Goal: Task Accomplishment & Management: Manage account settings

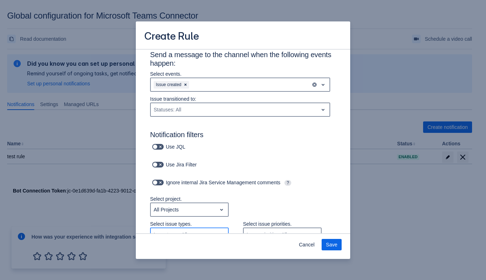
scroll to position [90, 0]
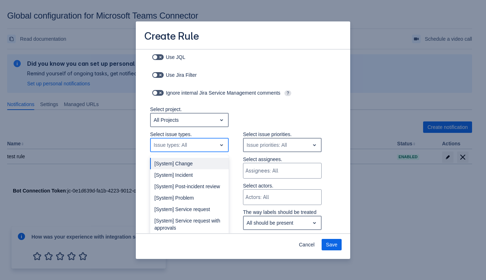
click at [163, 145] on div "Issue types: All" at bounding box center [170, 145] width 33 height 7
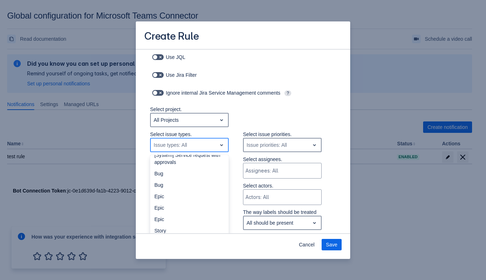
scroll to position [85, 0]
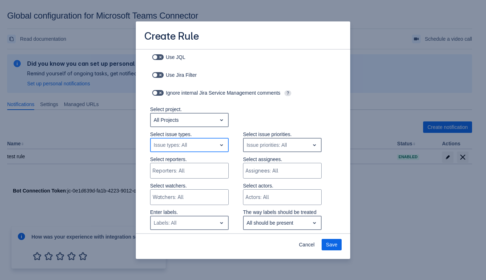
click at [208, 144] on div "Issue types: All" at bounding box center [184, 144] width 66 height 11
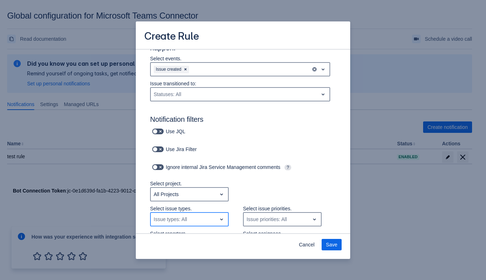
scroll to position [1, 0]
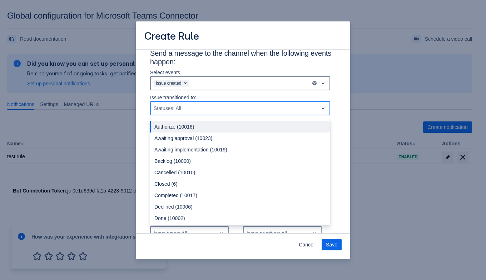
click at [185, 104] on div "Statuses: All" at bounding box center [234, 108] width 167 height 11
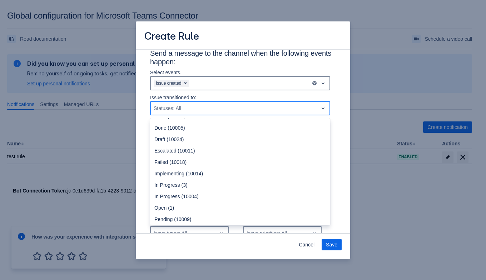
scroll to position [89, 0]
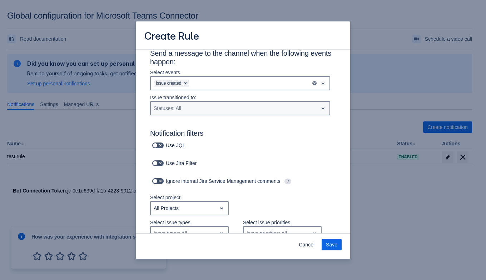
click at [171, 106] on div "Statuses: All" at bounding box center [168, 108] width 28 height 7
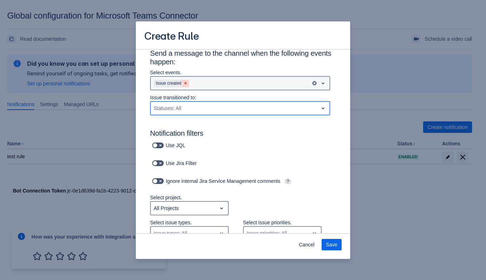
click at [187, 82] on span "Clear" at bounding box center [186, 83] width 6 height 6
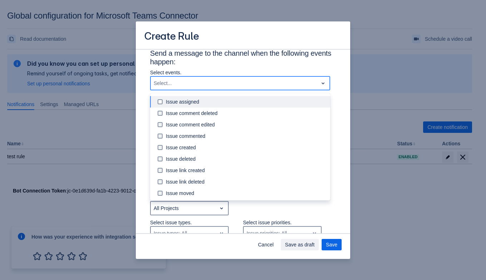
click at [187, 82] on div "Select..." at bounding box center [234, 83] width 167 height 11
type input "i"
type input "tr"
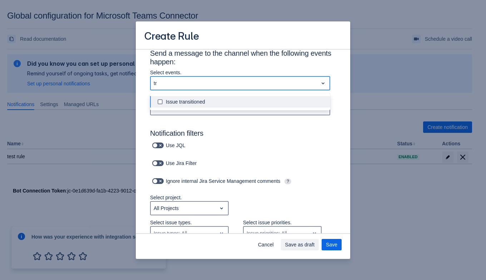
click at [182, 103] on div "Issue transitioned" at bounding box center [246, 101] width 160 height 7
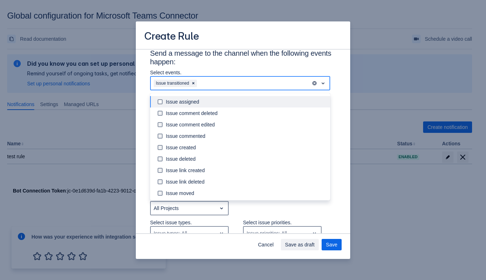
click at [210, 80] on div "Issue transitioned" at bounding box center [231, 83] width 160 height 11
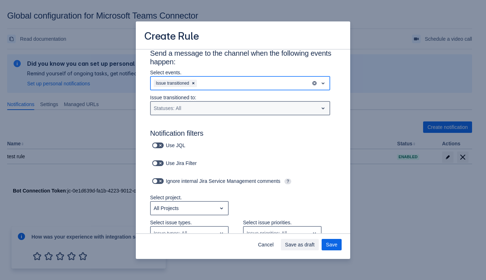
click at [201, 106] on div "Statuses: All" at bounding box center [234, 108] width 167 height 11
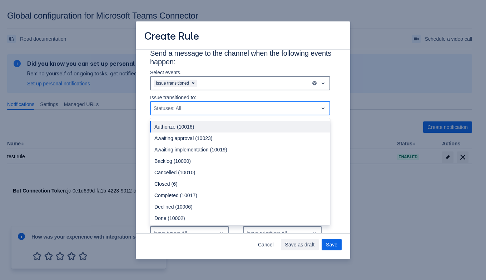
click at [177, 105] on div "Statuses: All" at bounding box center [168, 108] width 28 height 7
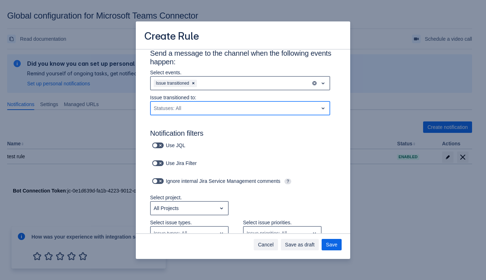
click at [273, 248] on span "Cancel" at bounding box center [266, 244] width 16 height 11
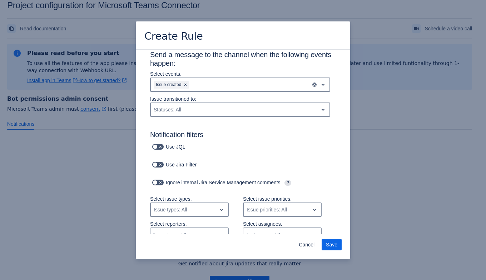
scroll to position [476, 0]
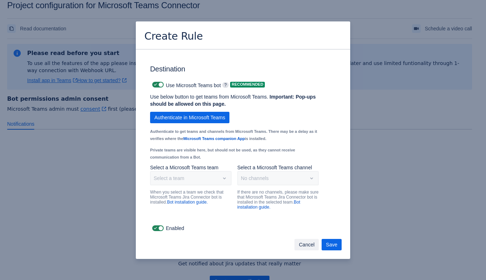
click at [307, 244] on span "Cancel" at bounding box center [307, 244] width 16 height 11
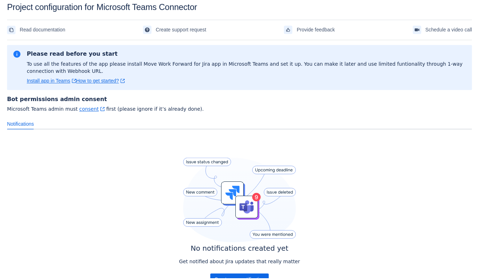
scroll to position [46, 0]
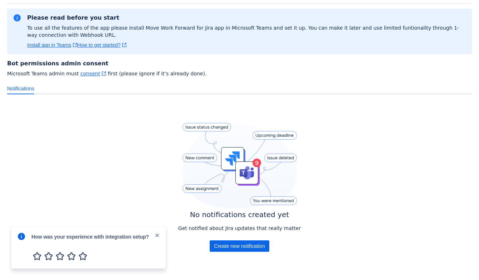
click at [138, 203] on div "No notifications created yet Get notified about Jira updates that really matter…" at bounding box center [239, 189] width 465 height 178
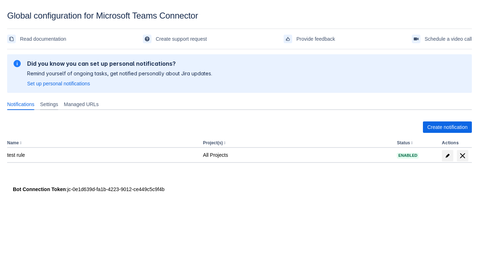
click at [46, 107] on span "Settings" at bounding box center [49, 104] width 18 height 7
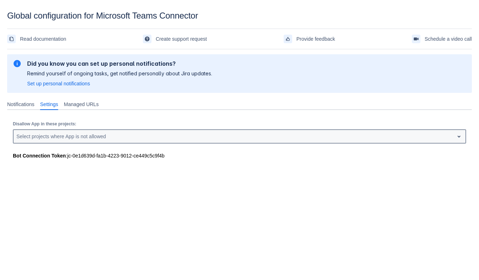
click at [105, 134] on div "Select projects where App is not allowed" at bounding box center [61, 136] width 90 height 7
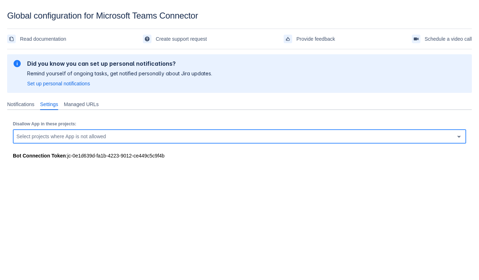
click at [105, 134] on div "Select projects where App is not allowed" at bounding box center [61, 136] width 90 height 7
